Goal: Task Accomplishment & Management: Manage account settings

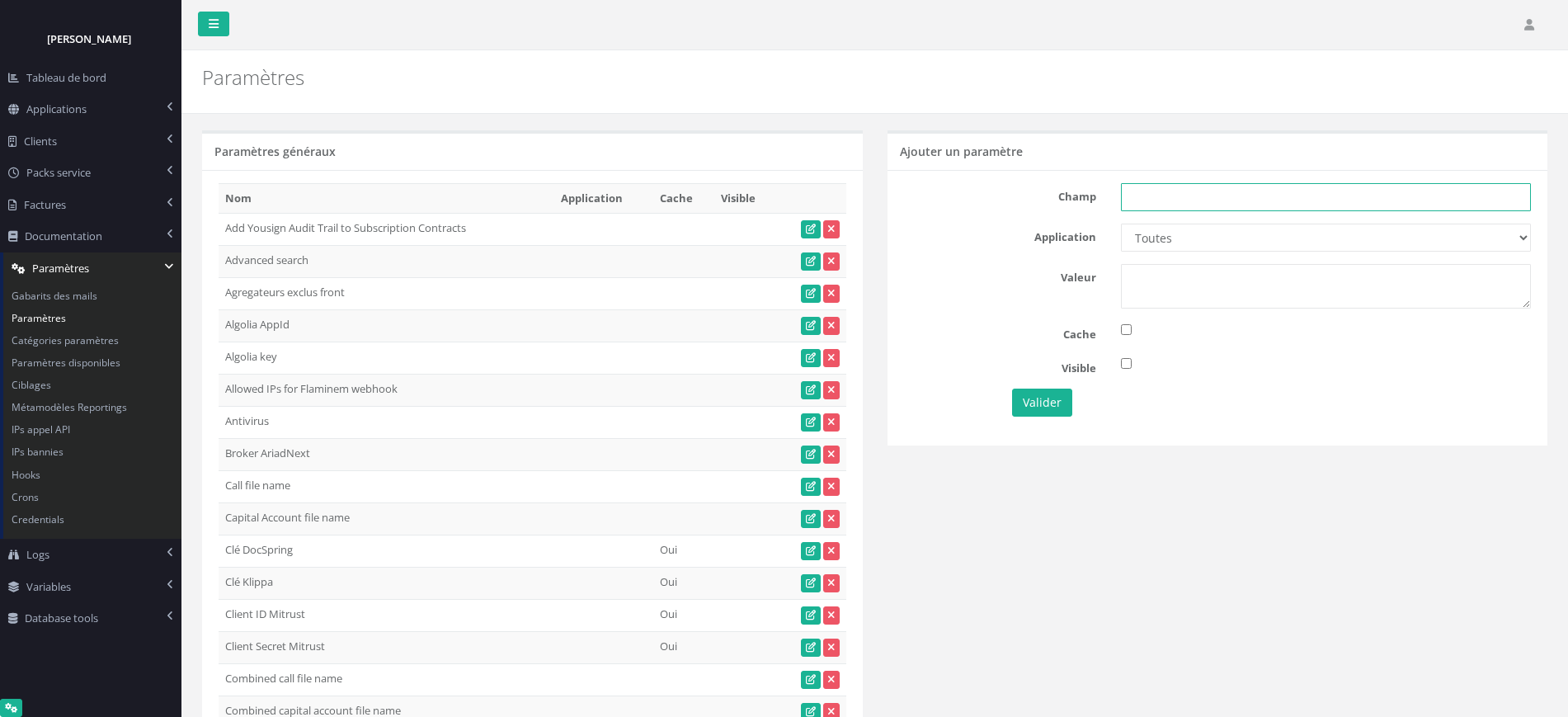
click at [1268, 192] on input "text" at bounding box center [1326, 197] width 410 height 28
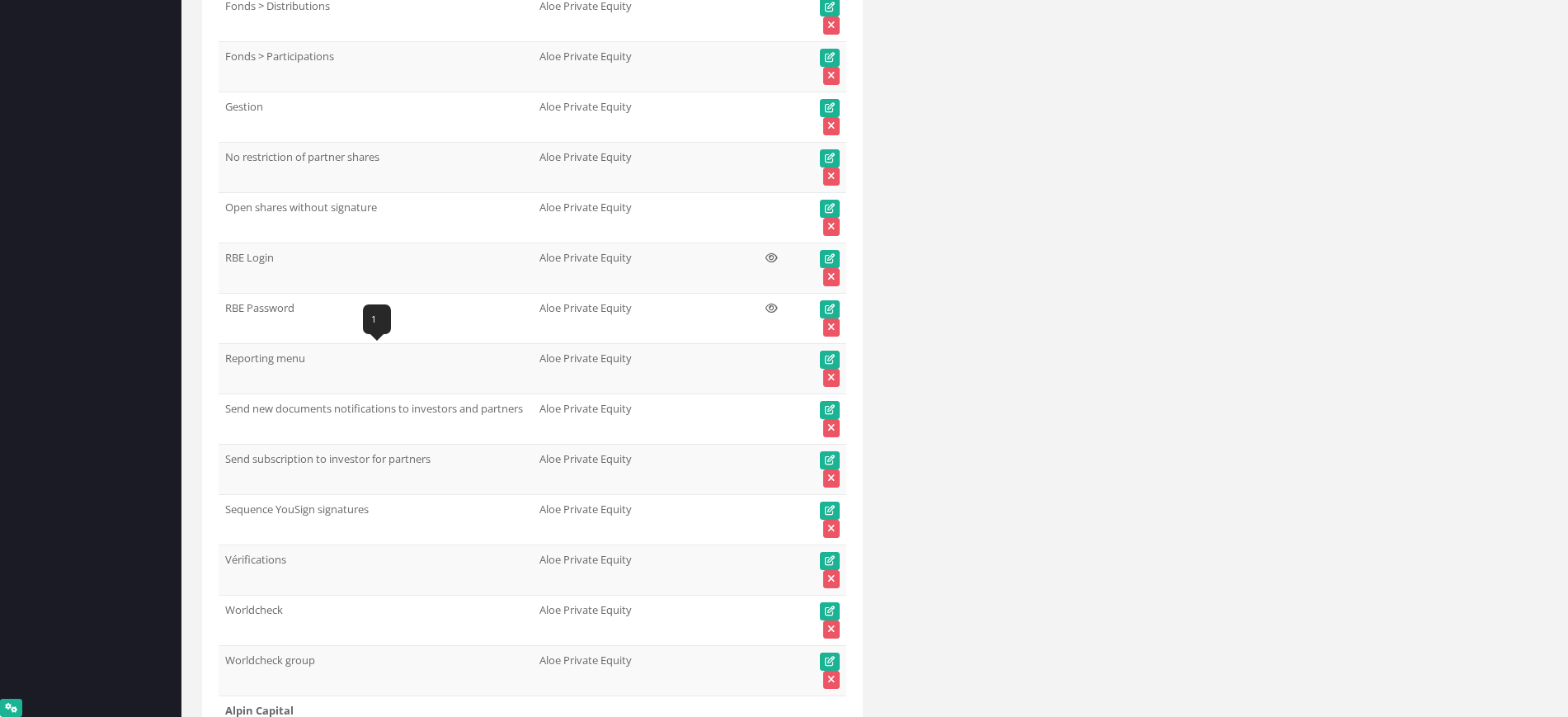
drag, startPoint x: 308, startPoint y: 355, endPoint x: 228, endPoint y: 357, distance: 80.0
click at [228, 357] on td "Reporting menu" at bounding box center [376, 369] width 314 height 50
copy td "Reporting menu"
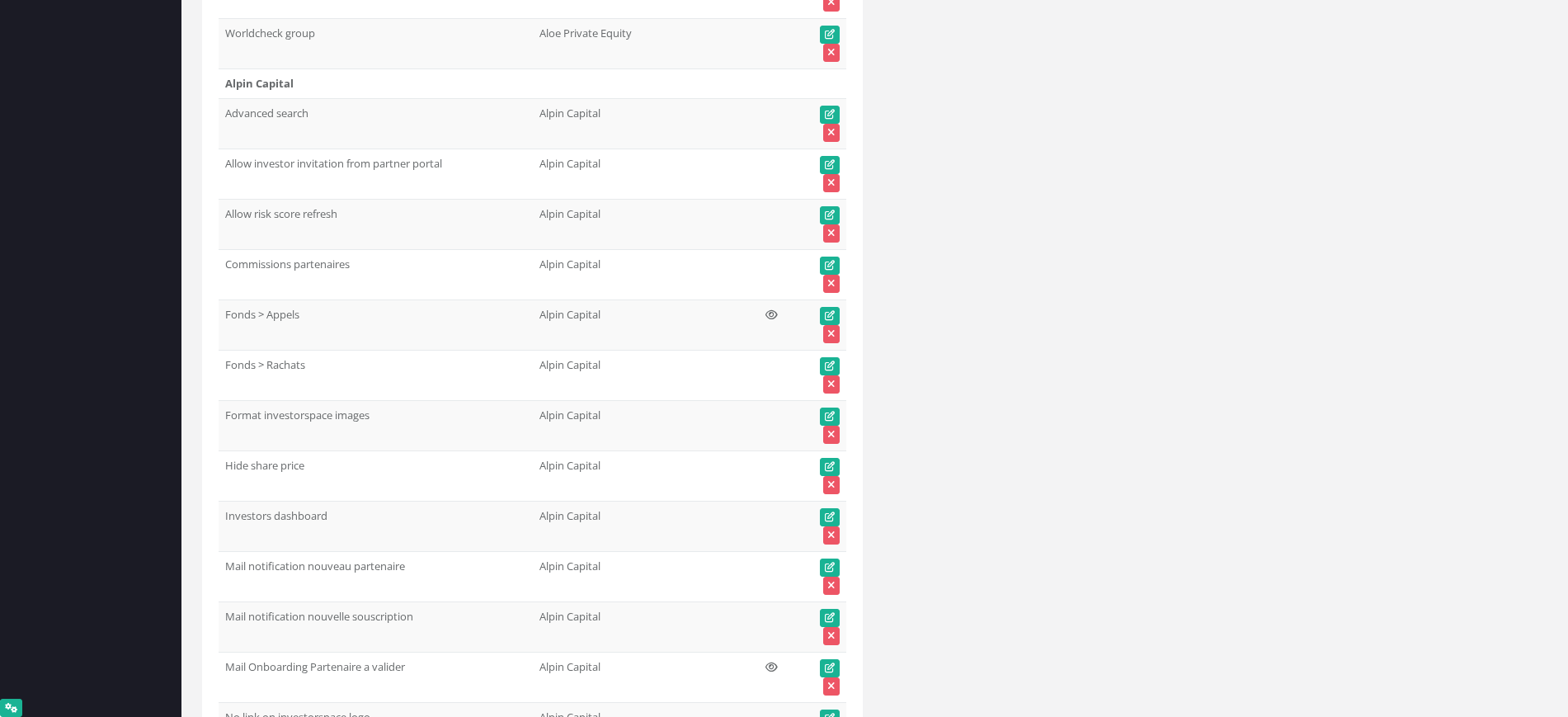
scroll to position [0, 0]
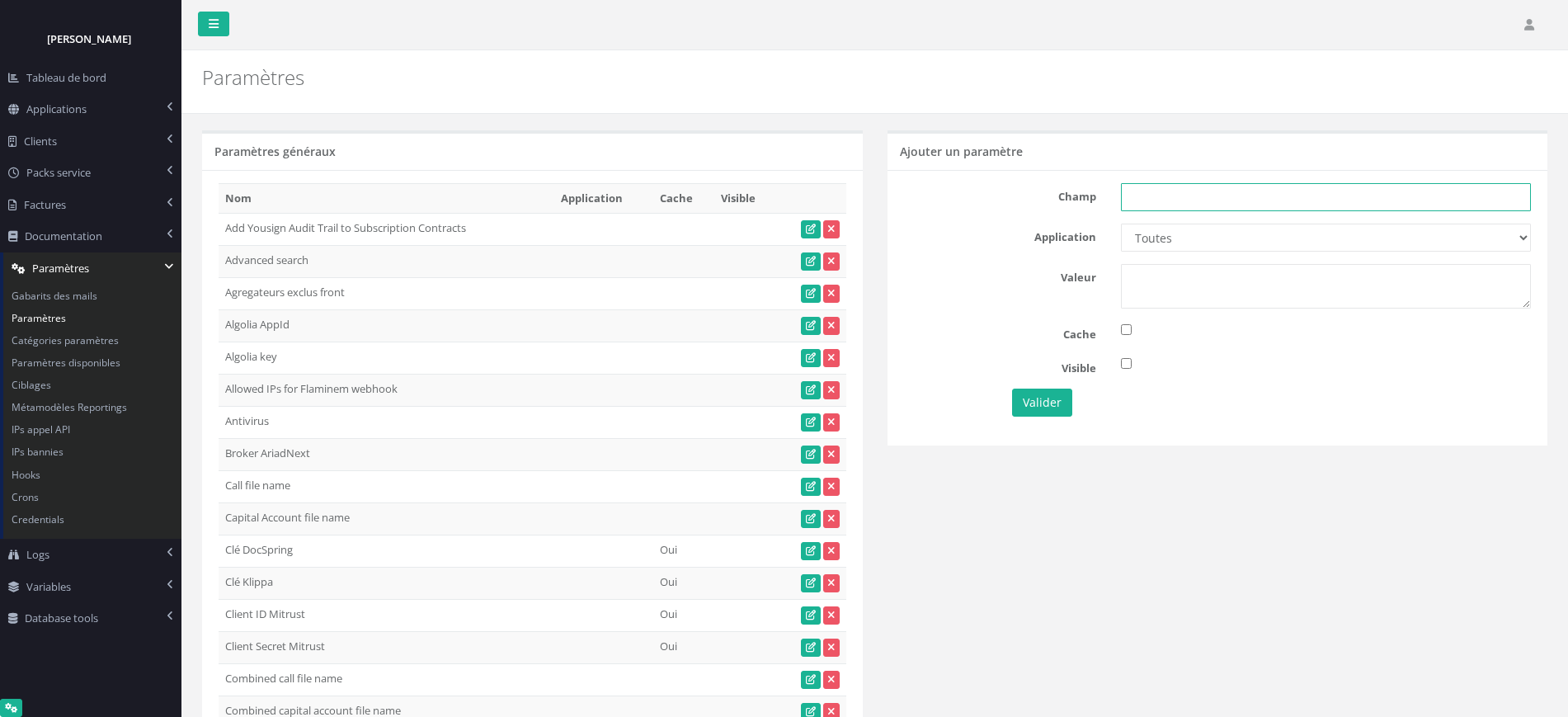
click at [1192, 193] on input "text" at bounding box center [1326, 197] width 410 height 28
paste input "Reporting menu"
type input "Reporting menu"
drag, startPoint x: 1181, startPoint y: 232, endPoint x: 1180, endPoint y: 242, distance: 10.0
click at [1181, 232] on select "Toutes Aloe Private Equity Alpin Capital API Access to My DB API demo Astorg As…" at bounding box center [1326, 237] width 410 height 28
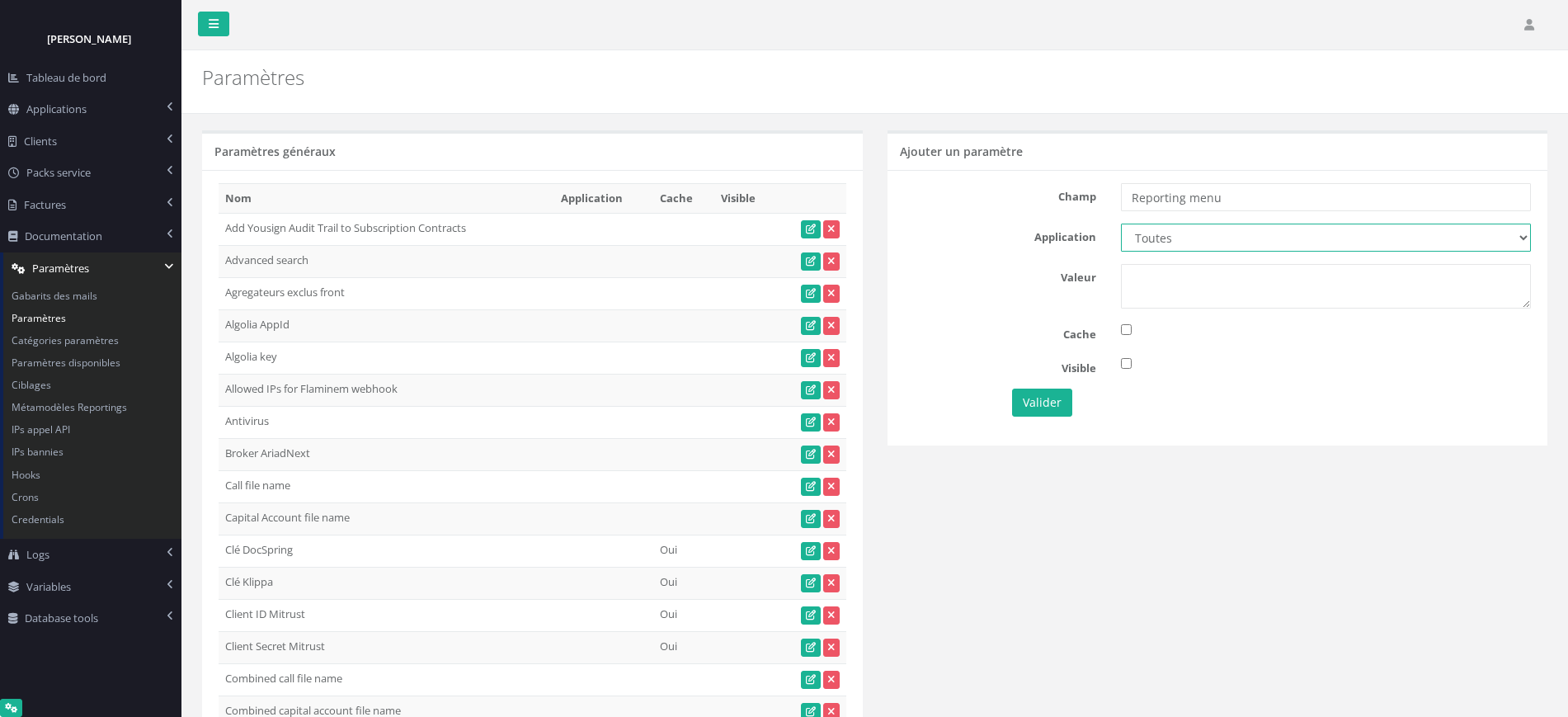
select select "65"
click at [1121, 223] on select "Toutes Aloe Private Equity Alpin Capital API Access to My DB API demo Astorg As…" at bounding box center [1326, 237] width 410 height 28
click at [1182, 293] on textarea at bounding box center [1326, 286] width 410 height 44
type textarea "1"
click at [1035, 402] on button "Valider" at bounding box center [1042, 402] width 60 height 28
